Goal: Transaction & Acquisition: Purchase product/service

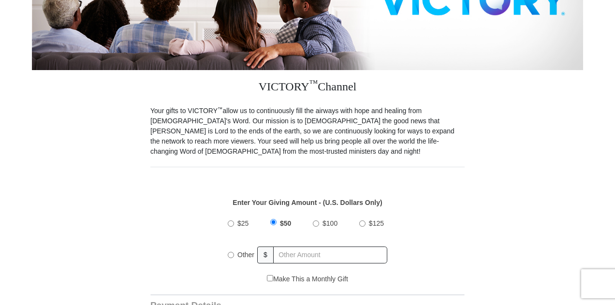
scroll to position [242, 0]
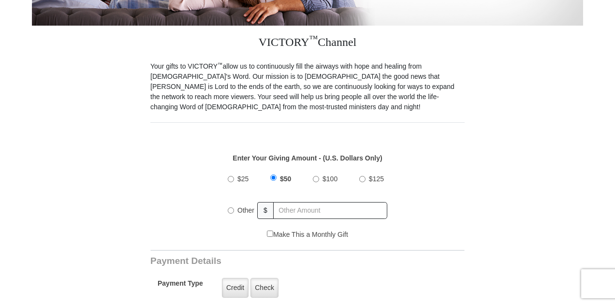
click at [232, 207] on input "Other" at bounding box center [231, 210] width 6 height 6
radio input "true"
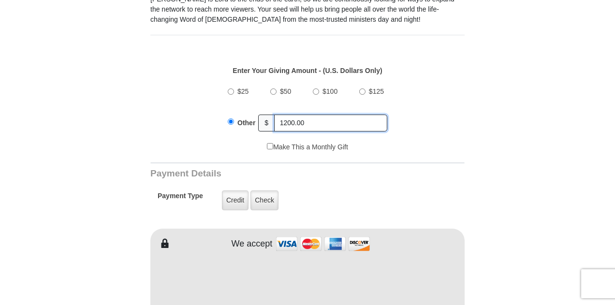
scroll to position [338, 0]
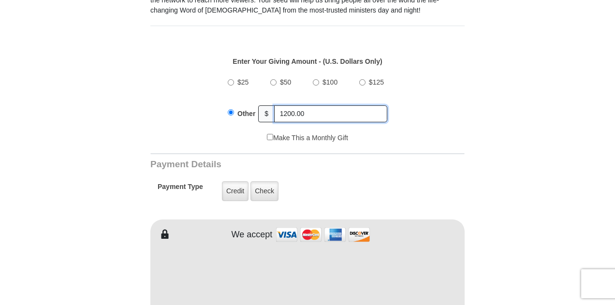
type input "1200.00"
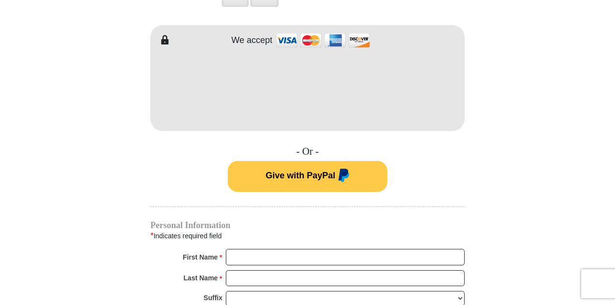
scroll to position [580, 0]
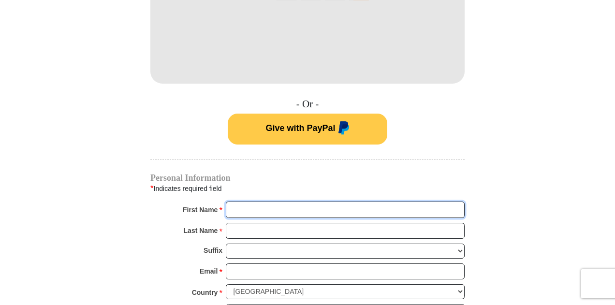
click at [260, 201] on input "First Name *" at bounding box center [345, 209] width 239 height 16
click at [251, 202] on input "First Name *" at bounding box center [345, 209] width 239 height 16
type input "m"
type input "[PERSON_NAME]"
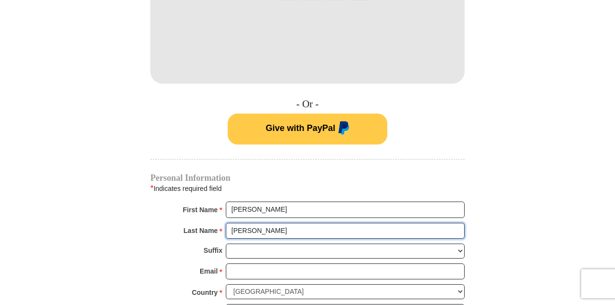
type input "[PERSON_NAME]"
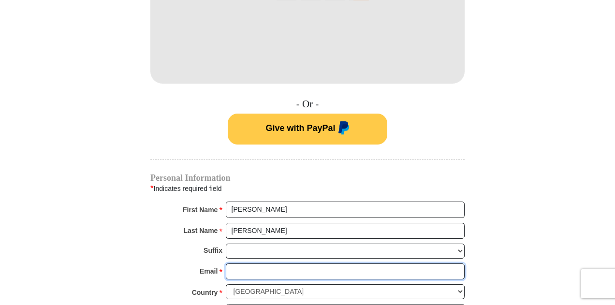
click at [246, 263] on input "Email *" at bounding box center [345, 271] width 239 height 16
type input "[EMAIL_ADDRESS][DOMAIN_NAME]"
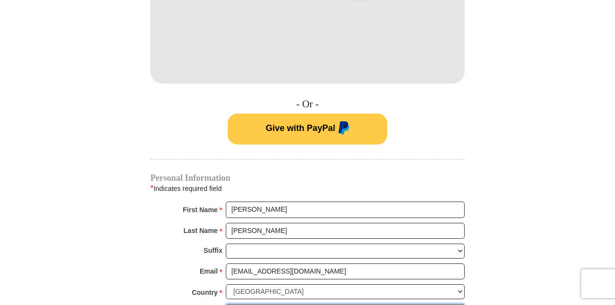
type input "[STREET_ADDRESS]"
type input "Sebring"
select select "FL"
type input "33872"
type input "9547931920"
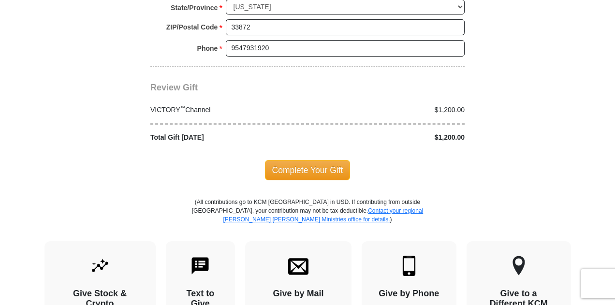
scroll to position [966, 0]
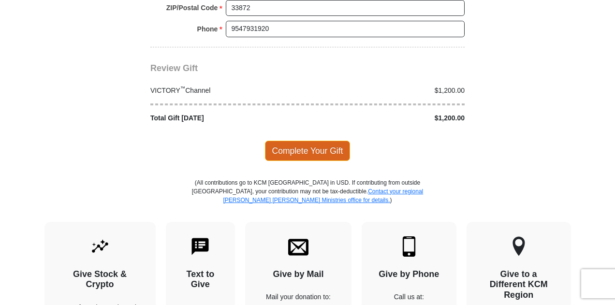
click at [313, 141] on span "Complete Your Gift" at bounding box center [308, 151] width 86 height 20
